Goal: Find specific page/section: Find specific page/section

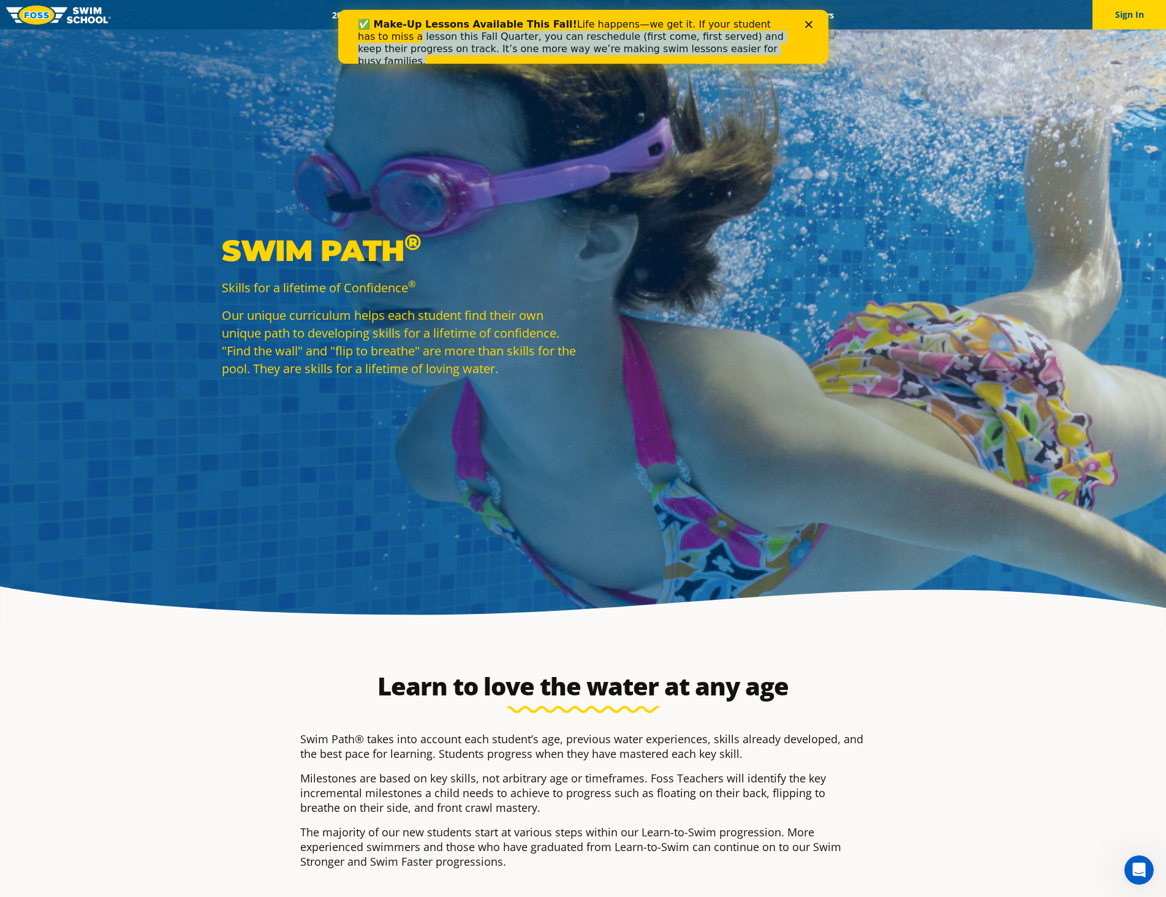
click at [808, 27] on div "✅ Make-Up Lessons Available This Fall! Life happens—we get it. If your student …" at bounding box center [583, 43] width 490 height 56
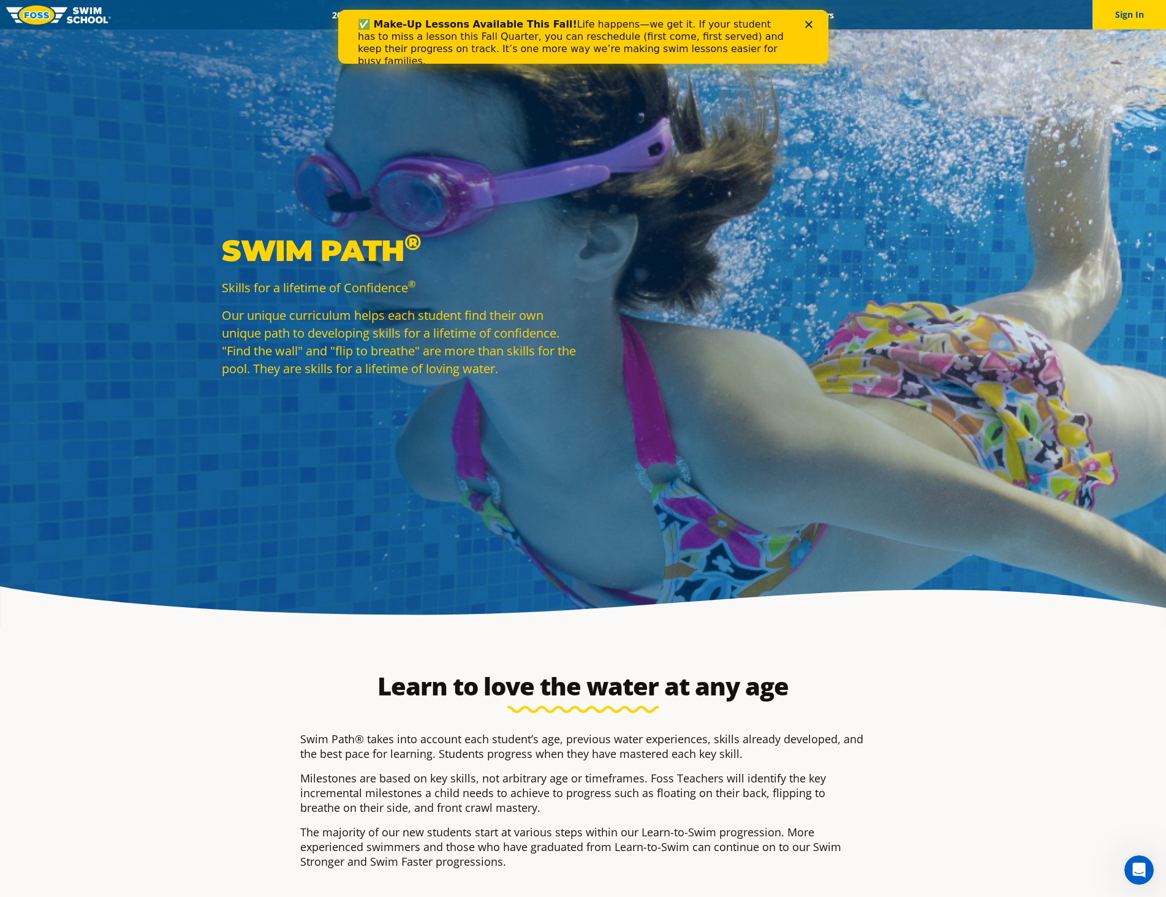
click at [808, 23] on icon "Close" at bounding box center [808, 24] width 7 height 7
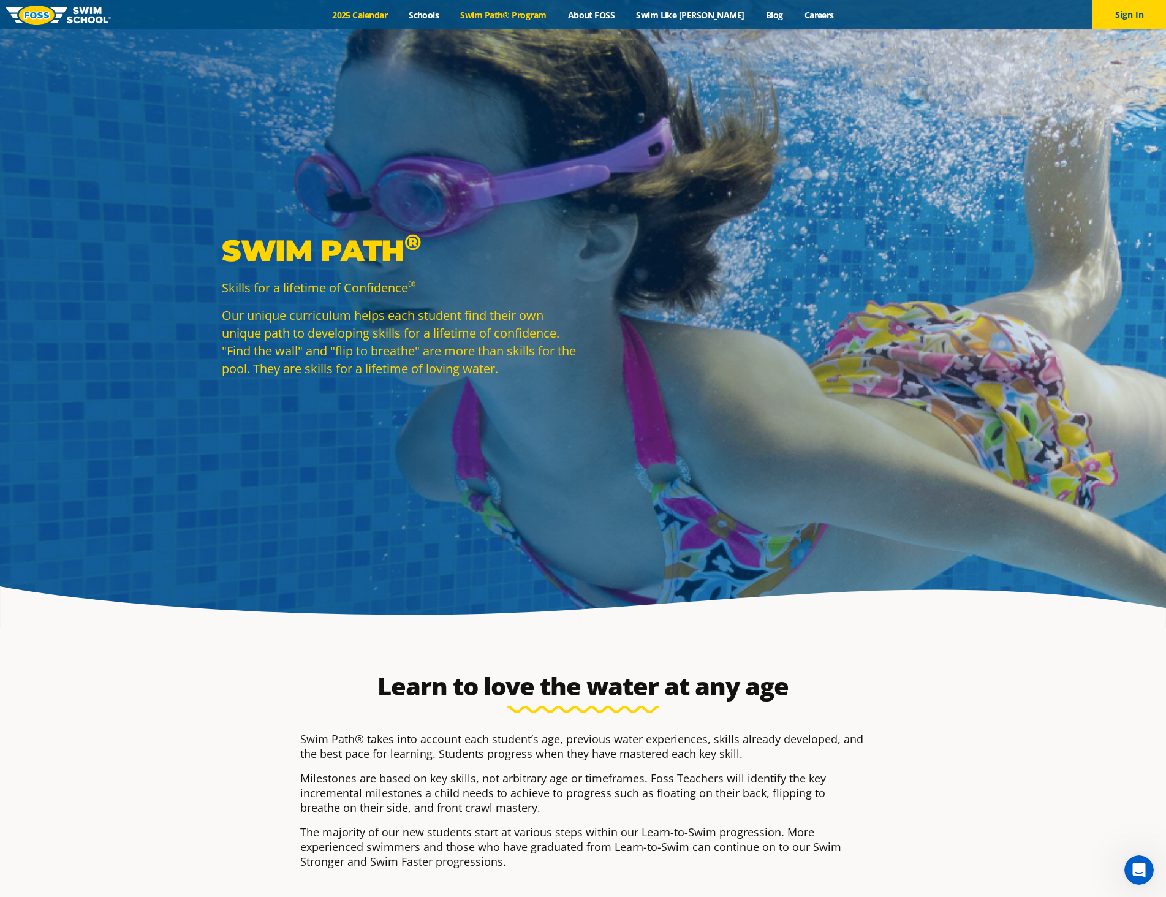
click at [378, 17] on link "2025 Calendar" at bounding box center [360, 15] width 77 height 12
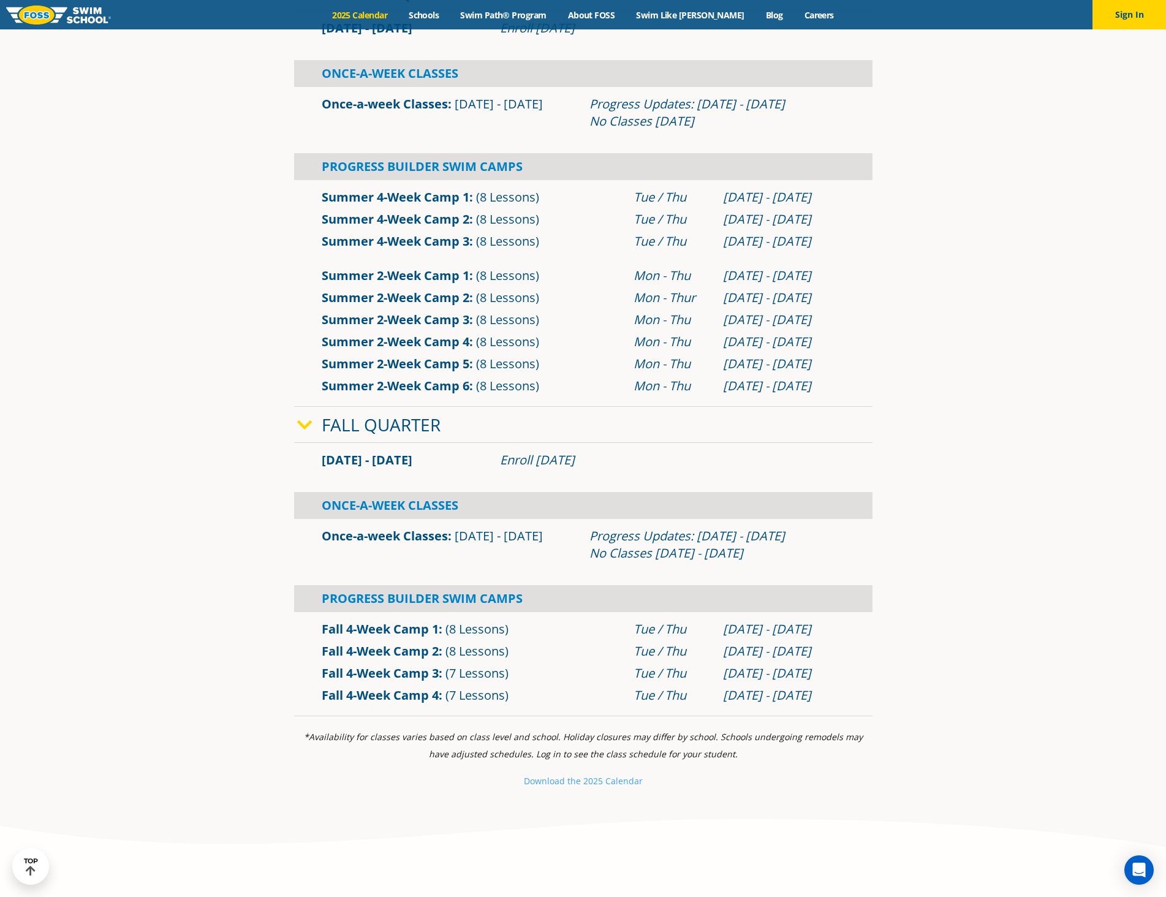
scroll to position [735, 0]
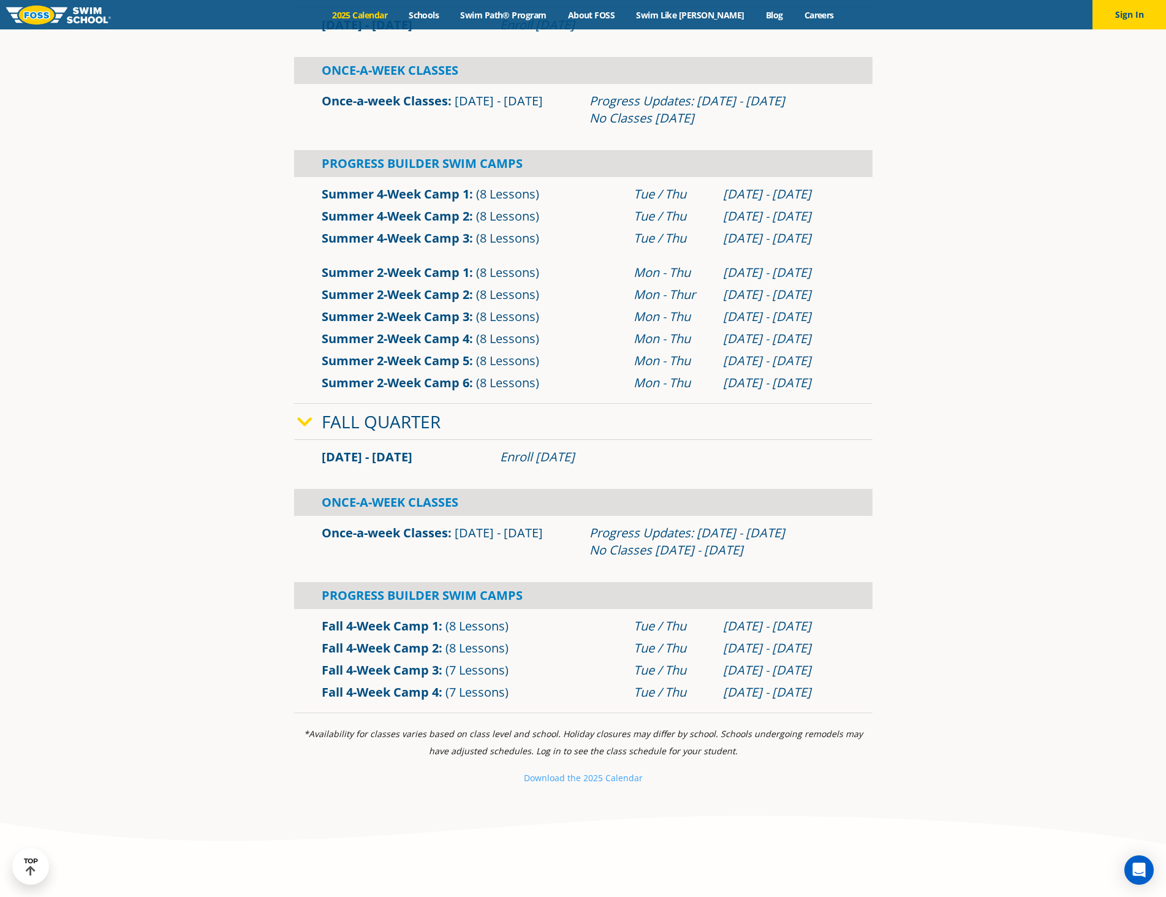
click at [922, 602] on section "Winter Quarter Jan 2 - Mar 12 Enroll Nov 12, 2024 Once-A-Week Classes" at bounding box center [583, 306] width 735 height 826
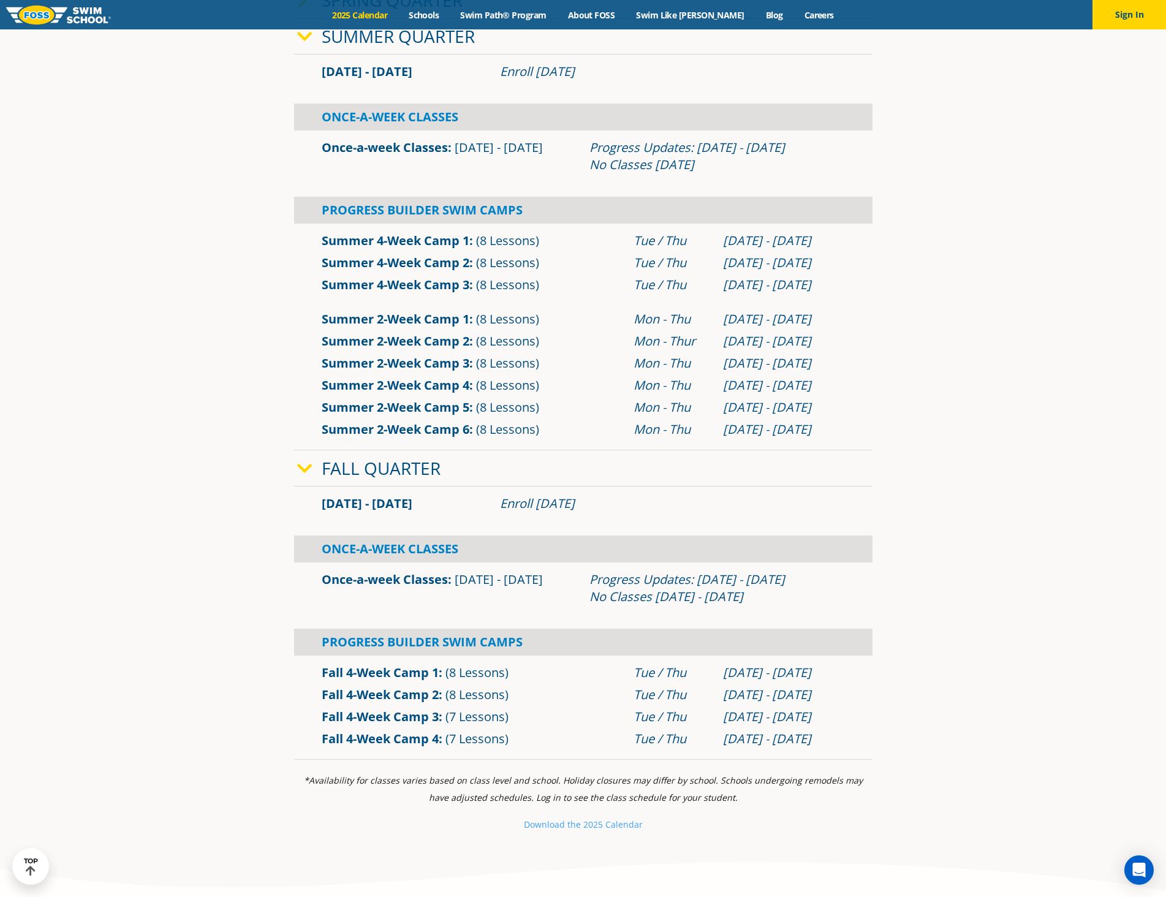
scroll to position [490, 0]
